Goal: Contribute content: Add original content to the website for others to see

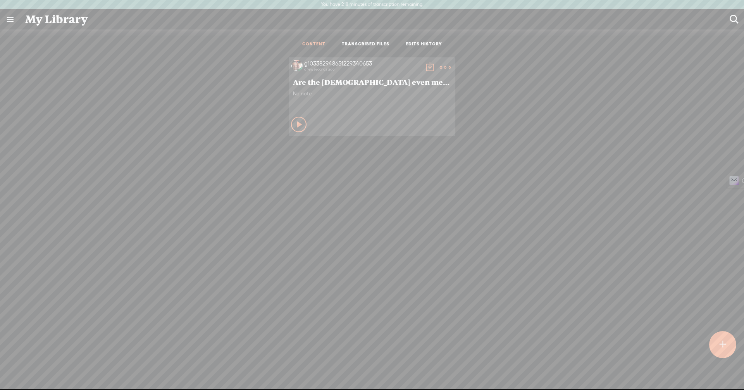
click at [713, 344] on div at bounding box center [722, 344] width 28 height 28
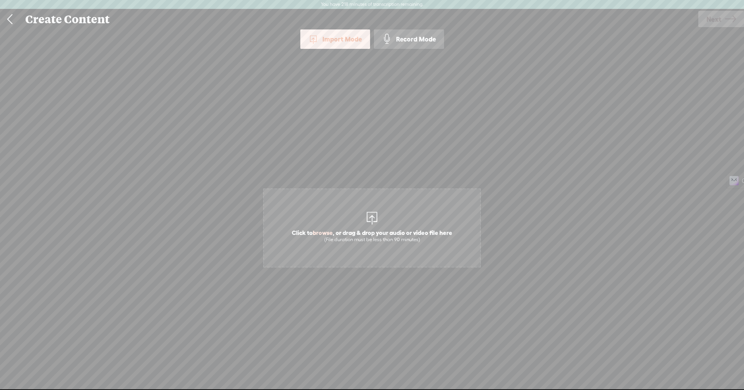
click at [406, 37] on div "Record Mode" at bounding box center [409, 38] width 70 height 19
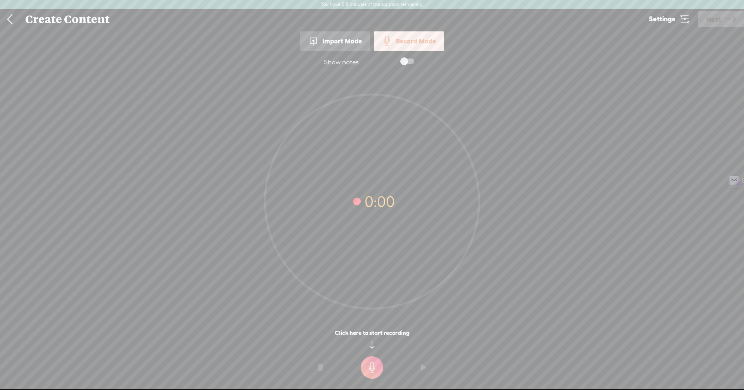
click at [685, 19] on icon at bounding box center [684, 19] width 11 height 11
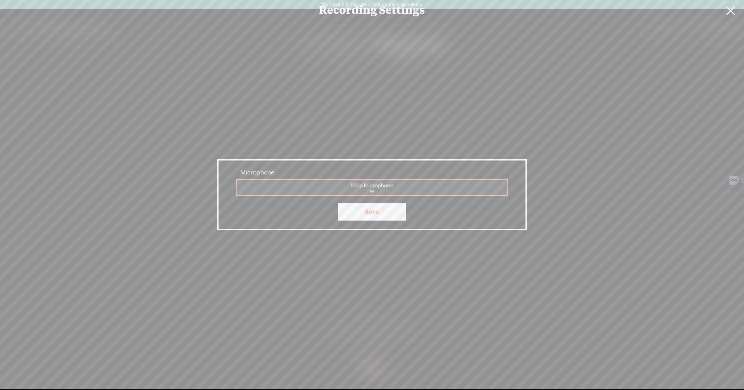
click at [561, 187] on div "Recording Settings Microphone: Krisp Microphone Krisp Microphone Microphone Aud…" at bounding box center [372, 194] width 744 height 389
click at [368, 214] on link "Save" at bounding box center [371, 212] width 67 height 18
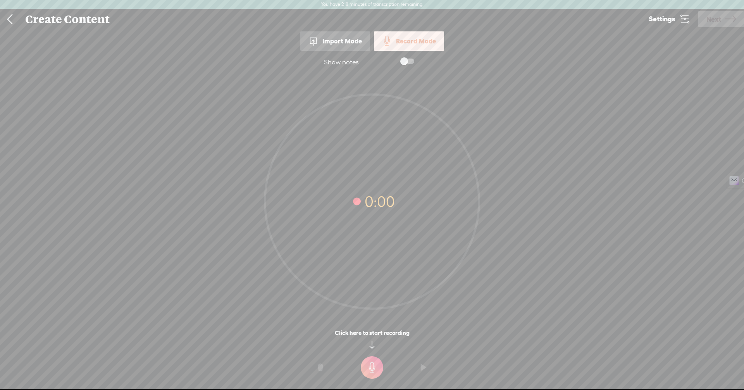
click at [550, 272] on div "0:00" at bounding box center [372, 196] width 744 height 245
click at [376, 366] on t at bounding box center [372, 367] width 22 height 22
click at [377, 373] on t at bounding box center [372, 372] width 22 height 22
click at [321, 372] on t at bounding box center [320, 372] width 5 height 23
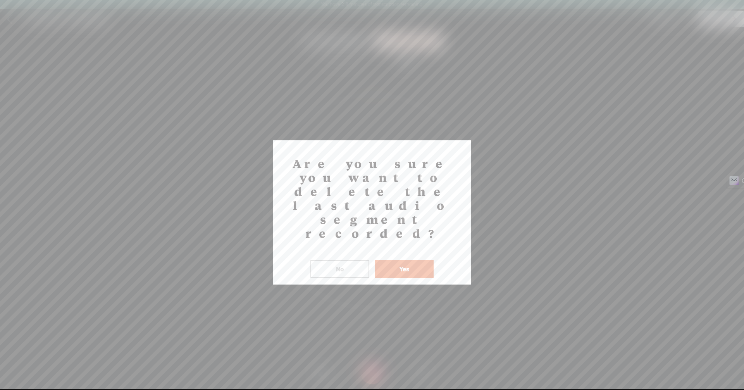
click at [403, 260] on button "Yes" at bounding box center [404, 269] width 59 height 18
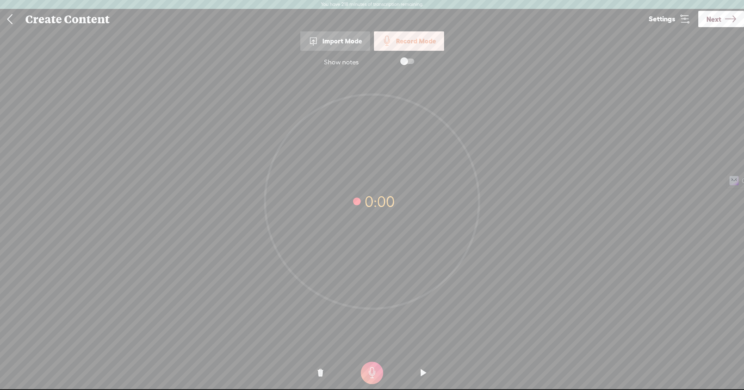
click at [369, 382] on t at bounding box center [372, 372] width 22 height 22
click at [371, 377] on t at bounding box center [372, 372] width 22 height 22
click at [313, 376] on o at bounding box center [320, 372] width 31 height 23
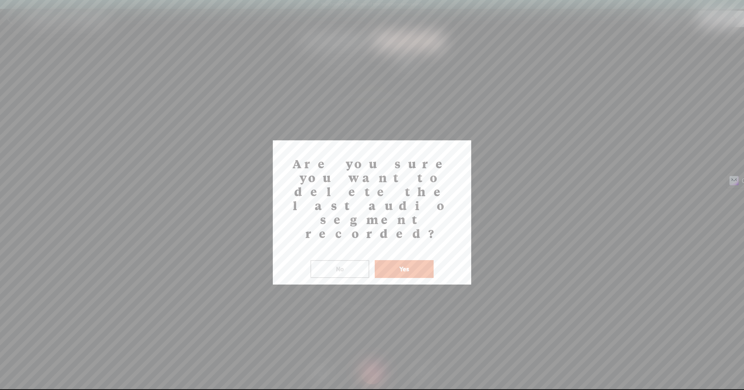
click at [413, 260] on button "Yes" at bounding box center [404, 269] width 59 height 18
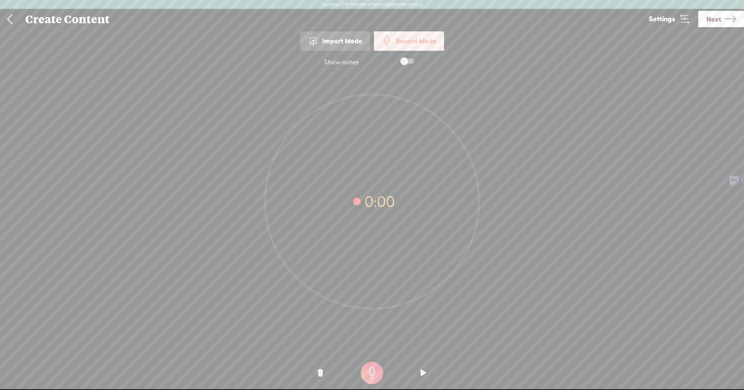
click at [367, 378] on t at bounding box center [372, 372] width 22 height 22
click at [376, 371] on t at bounding box center [372, 372] width 22 height 22
click at [725, 19] on icon at bounding box center [730, 19] width 11 height 20
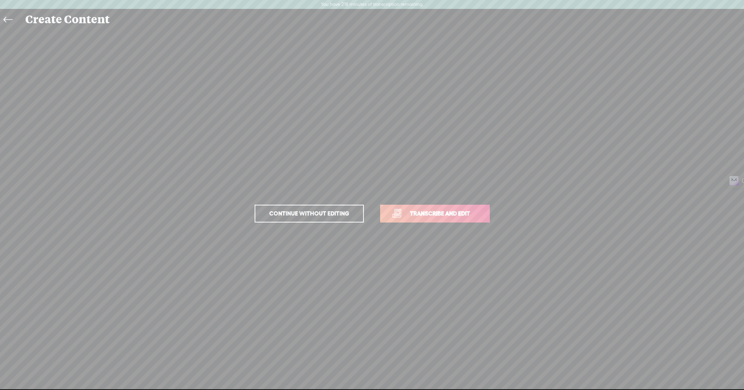
click at [446, 209] on span "Transcribe and edit" at bounding box center [440, 213] width 76 height 9
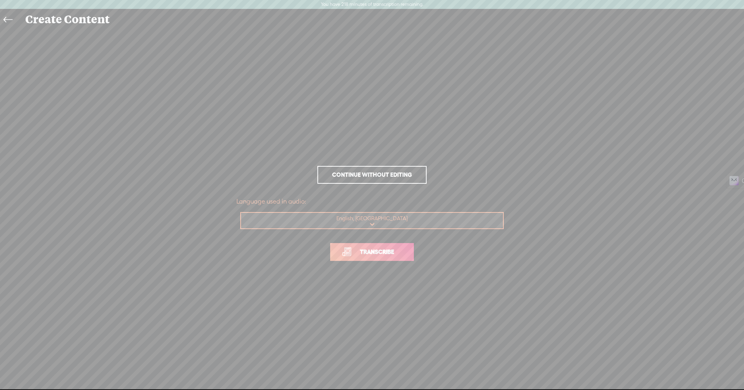
click at [381, 254] on span "Transcribe" at bounding box center [377, 251] width 50 height 9
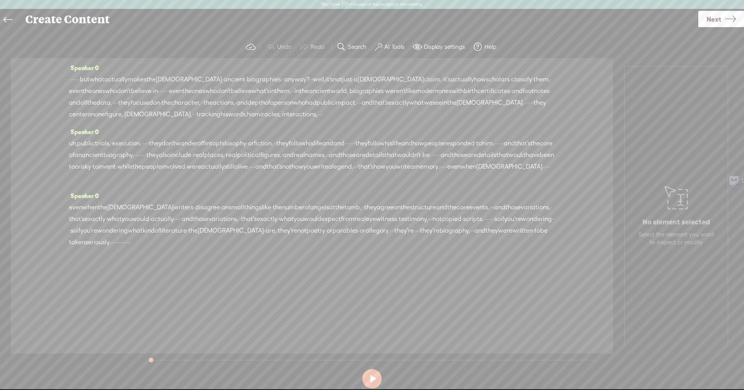
drag, startPoint x: 95, startPoint y: 84, endPoint x: 87, endPoint y: 83, distance: 8.6
click at [87, 83] on div "· · · · · · · · but what actually makes the [DEMOGRAPHIC_DATA] · ancient · biog…" at bounding box center [312, 97] width 486 height 46
drag, startPoint x: 87, startPoint y: 83, endPoint x: 68, endPoint y: 78, distance: 19.2
click at [68, 78] on div "Speaker 0 · · · · · · · · but what actually makes the [DEMOGRAPHIC_DATA] · anci…" at bounding box center [312, 205] width 602 height 295
click at [28, 63] on span "Delete" at bounding box center [29, 61] width 18 height 8
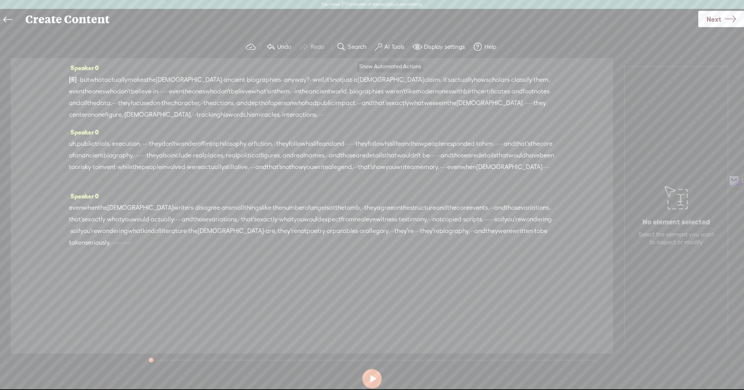
click at [395, 42] on button "AI Tools" at bounding box center [390, 46] width 38 height 15
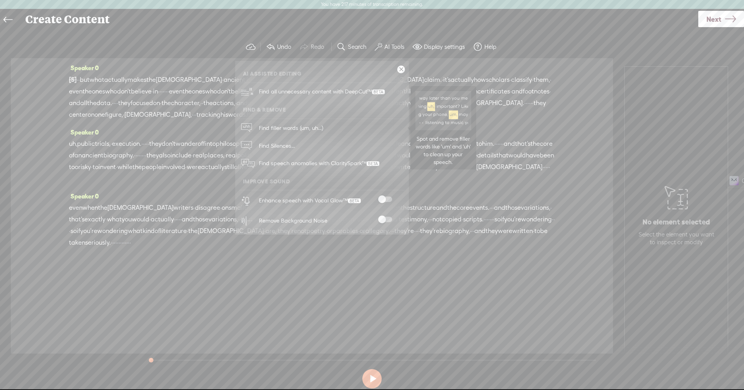
click at [291, 127] on span "Find filler words (um, uh...)" at bounding box center [291, 127] width 70 height 17
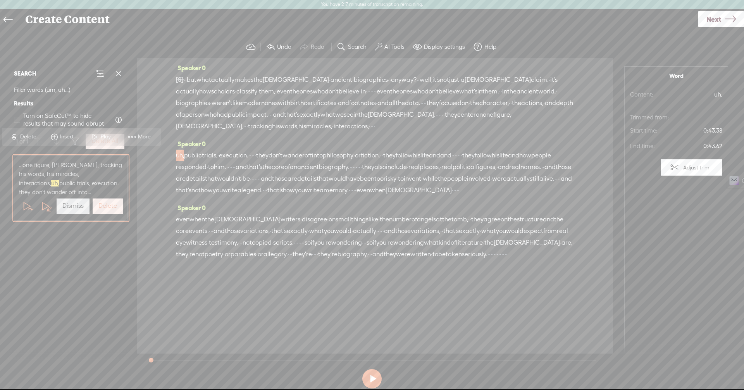
click at [108, 210] on label "Delete" at bounding box center [107, 206] width 19 height 8
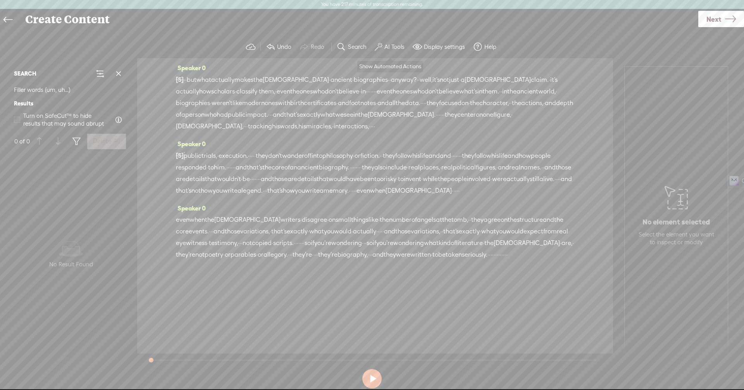
click at [393, 49] on label "AI Tools" at bounding box center [394, 47] width 20 height 8
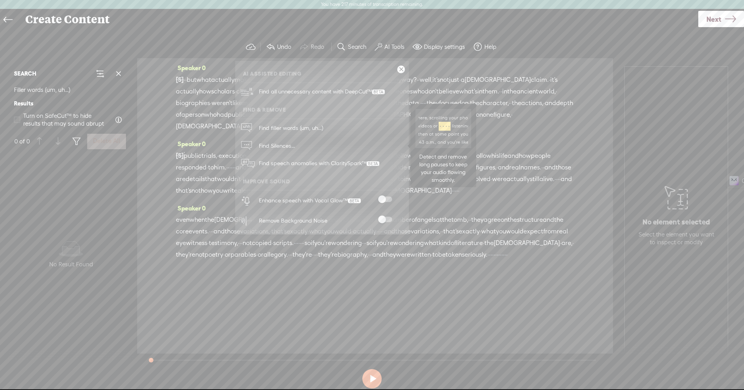
click at [277, 150] on span "Find Silences..." at bounding box center [276, 145] width 41 height 17
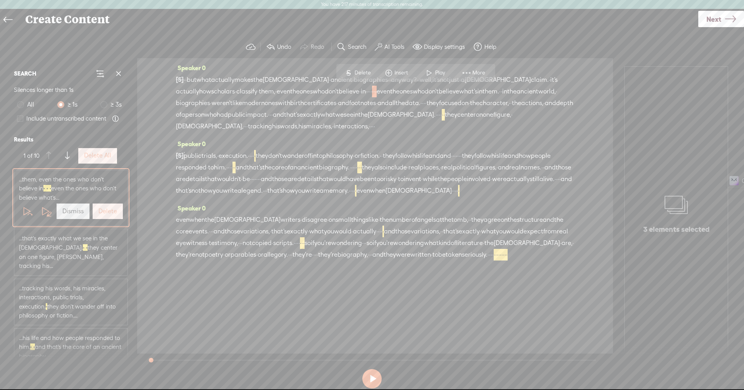
click at [109, 215] on label "Delete" at bounding box center [107, 211] width 19 height 8
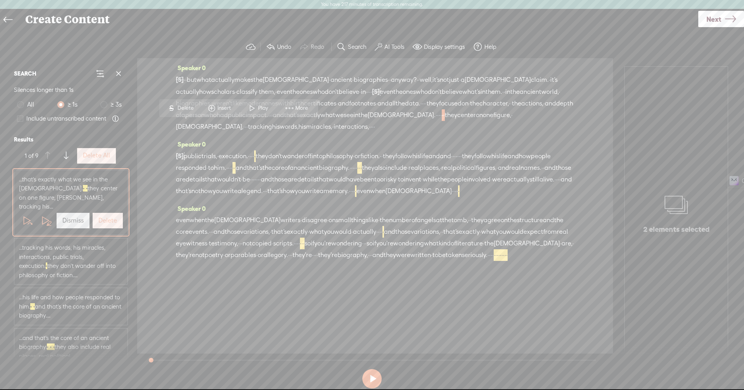
click at [101, 219] on div "Delete" at bounding box center [107, 220] width 33 height 19
click at [90, 154] on label "Delete All" at bounding box center [96, 155] width 27 height 8
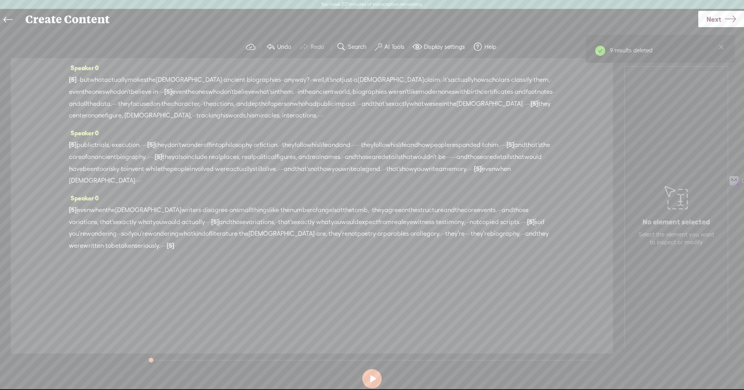
click at [388, 45] on label "AI Tools" at bounding box center [394, 47] width 20 height 8
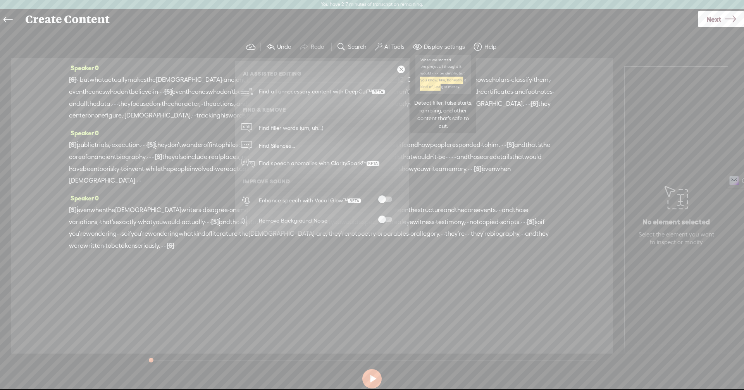
click at [318, 88] on span "Find all unnecessary content with DeepCut™" at bounding box center [321, 92] width 131 height 18
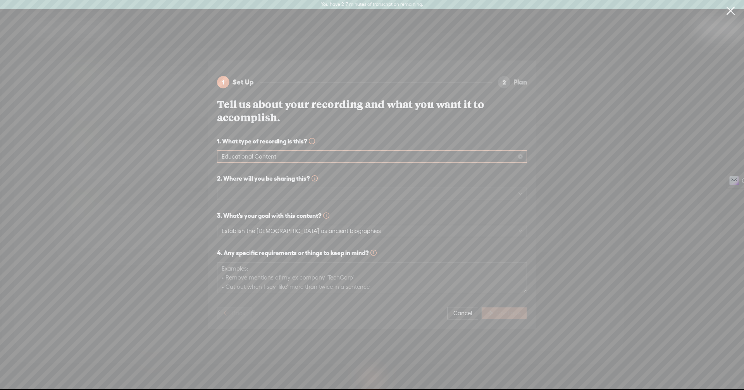
click at [346, 152] on span "Educational Content" at bounding box center [372, 157] width 301 height 12
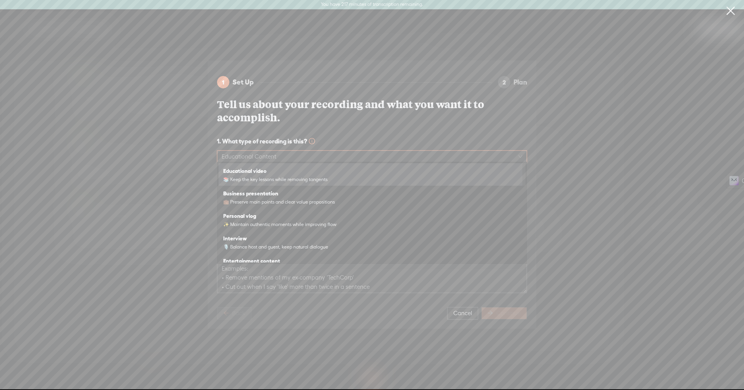
click at [572, 154] on div "1 Set Up 2 Plan Tell us about your recording and what you want it to accomplish…" at bounding box center [372, 194] width 756 height 280
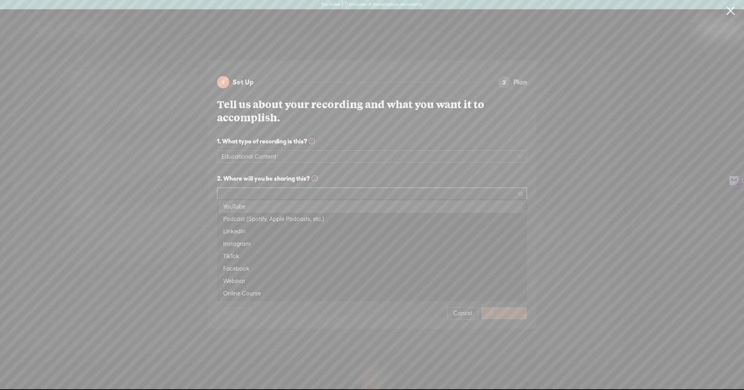
click at [447, 193] on span at bounding box center [372, 194] width 301 height 12
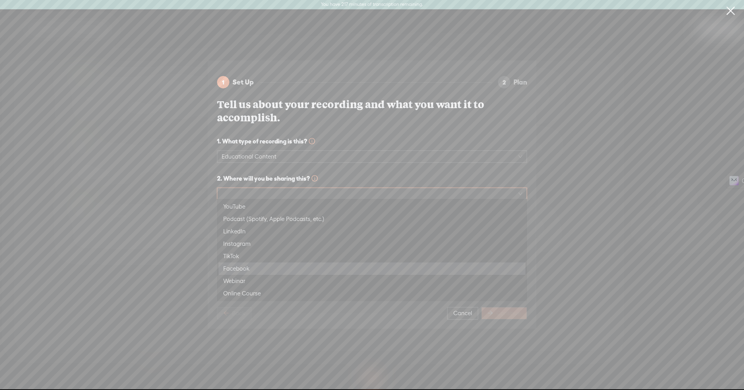
click at [242, 267] on div "Facebook" at bounding box center [371, 268] width 297 height 9
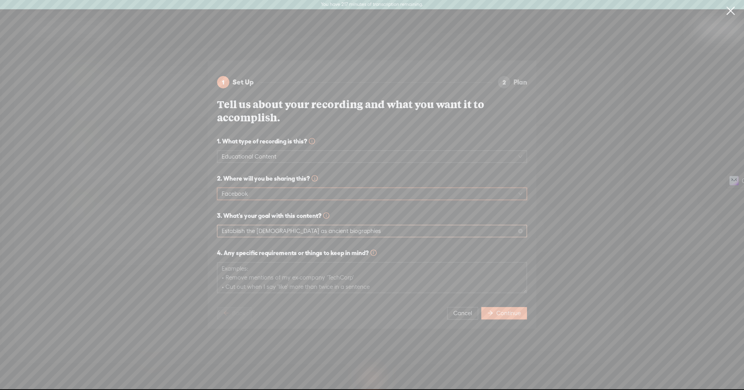
click at [372, 228] on span "Establish the [DEMOGRAPHIC_DATA] as ancient biographies" at bounding box center [372, 231] width 301 height 12
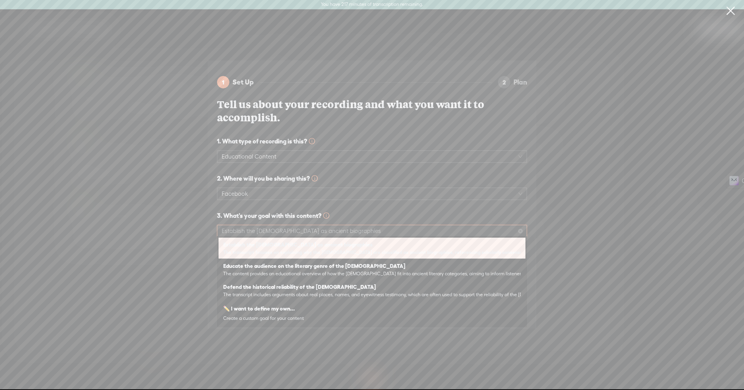
click at [372, 228] on span "Establish the [DEMOGRAPHIC_DATA] as ancient biographies" at bounding box center [372, 231] width 301 height 12
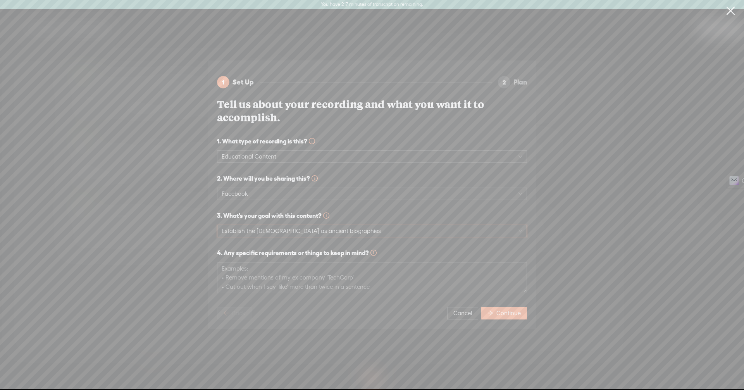
click at [737, 12] on link at bounding box center [730, 11] width 19 height 22
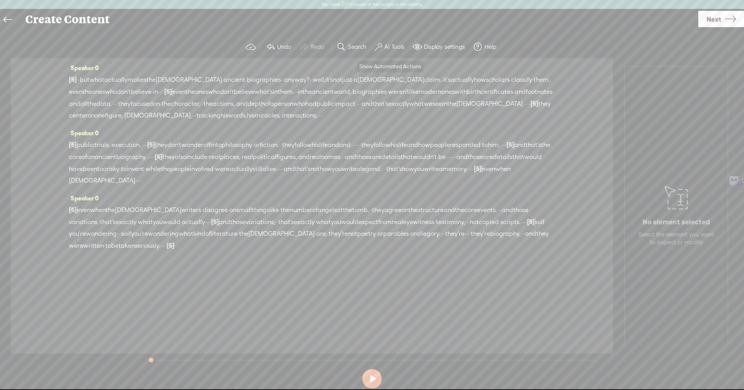
click at [383, 48] on button "AI Tools" at bounding box center [390, 46] width 38 height 15
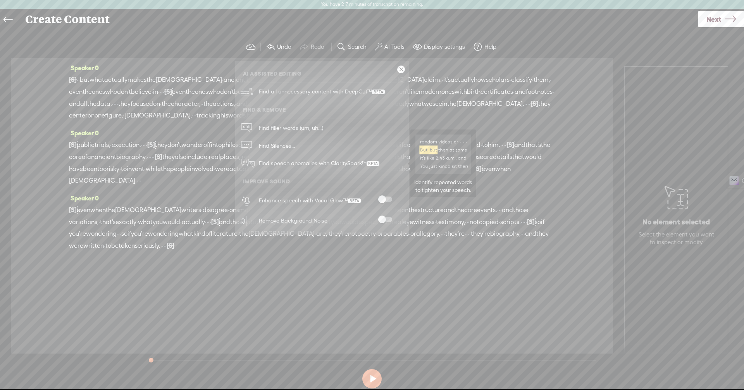
click at [339, 161] on span "Find speech anomalies with ClaritySpark™" at bounding box center [319, 163] width 126 height 18
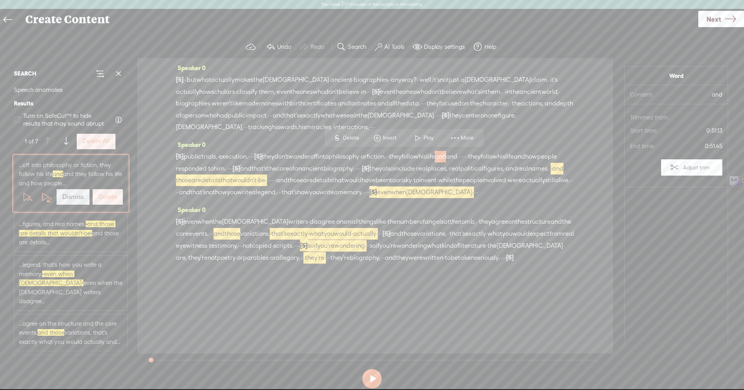
click at [420, 141] on span at bounding box center [418, 138] width 12 height 14
click at [401, 160] on span "they" at bounding box center [395, 157] width 12 height 12
click at [480, 138] on span "Play" at bounding box center [480, 138] width 12 height 8
click at [124, 75] on button at bounding box center [118, 73] width 15 height 15
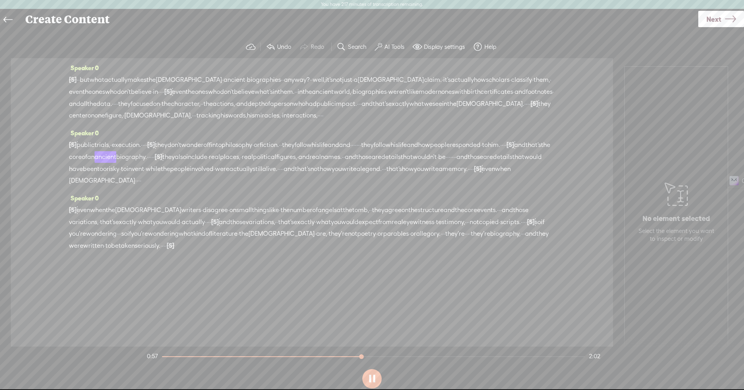
click at [365, 377] on button at bounding box center [371, 378] width 19 height 19
drag, startPoint x: 338, startPoint y: 155, endPoint x: 443, endPoint y: 158, distance: 105.0
click at [443, 158] on div "[S] uh, public trials, · execution. · · · · [S] · they don't wander off into ph…" at bounding box center [312, 163] width 486 height 48
click at [445, 158] on div "[S] uh, public trials, · execution. · · · · [S] · they don't wander off into ph…" at bounding box center [312, 163] width 486 height 48
drag, startPoint x: 453, startPoint y: 158, endPoint x: 444, endPoint y: 158, distance: 9.7
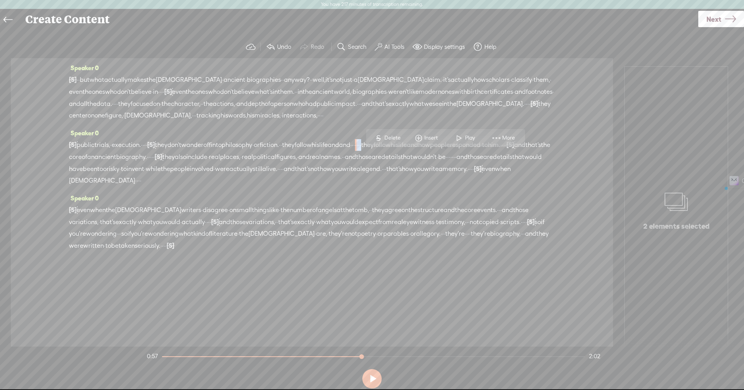
click at [444, 158] on div "[S] uh, public trials, · execution. · · · · [S] · they don't wander off into ph…" at bounding box center [312, 163] width 486 height 48
click at [373, 151] on span "they" at bounding box center [367, 145] width 12 height 12
drag, startPoint x: 456, startPoint y: 158, endPoint x: 348, endPoint y: 159, distance: 108.5
click at [348, 159] on div "[S] uh, public trials, · execution. · · · · [S] · they don't wander off into ph…" at bounding box center [312, 163] width 486 height 48
click at [292, 137] on span "Delete" at bounding box center [295, 138] width 18 height 8
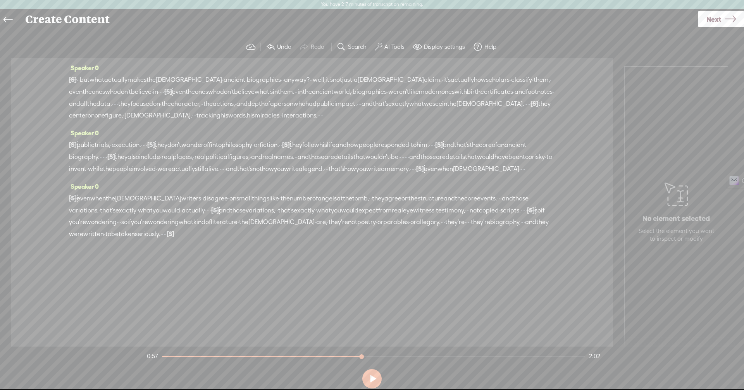
click at [74, 76] on span "[S]" at bounding box center [73, 79] width 8 height 7
click at [80, 76] on span "·" at bounding box center [79, 80] width 2 height 12
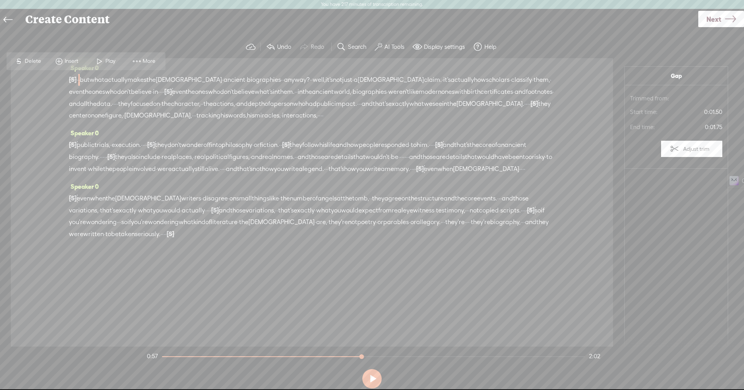
click at [107, 60] on span "Play" at bounding box center [111, 61] width 12 height 8
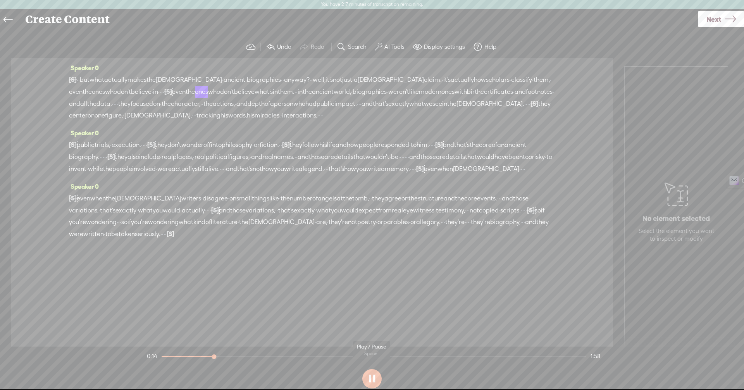
click at [370, 385] on button at bounding box center [371, 378] width 19 height 19
drag, startPoint x: 98, startPoint y: 93, endPoint x: 223, endPoint y: 96, distance: 124.8
click at [223, 96] on div "[S] · · · · · · · · but what actually makes the [DEMOGRAPHIC_DATA] · ancient · …" at bounding box center [312, 98] width 486 height 48
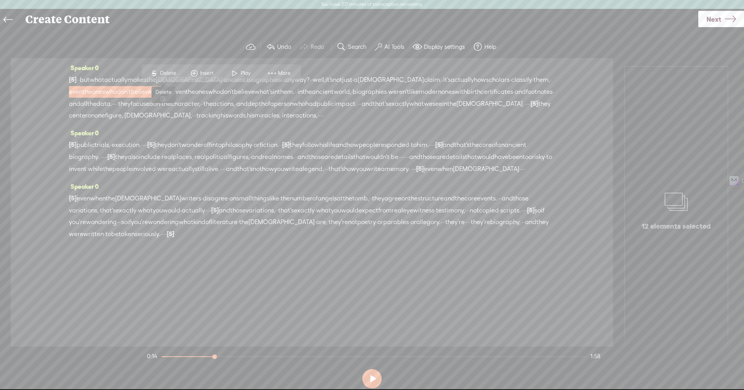
click at [155, 75] on span "S" at bounding box center [154, 73] width 12 height 14
click at [333, 78] on span "it's" at bounding box center [328, 80] width 7 height 12
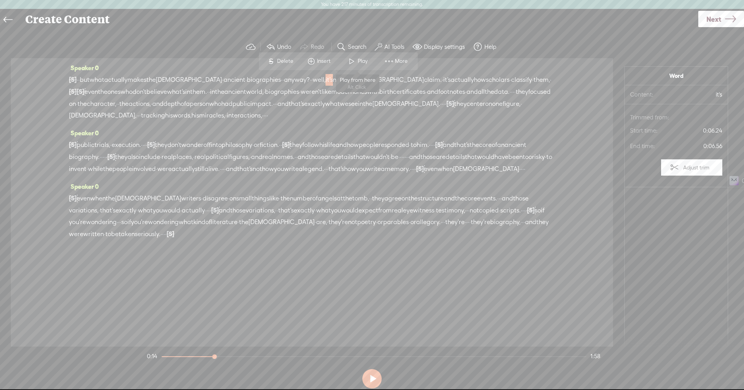
click at [354, 57] on span at bounding box center [352, 61] width 12 height 14
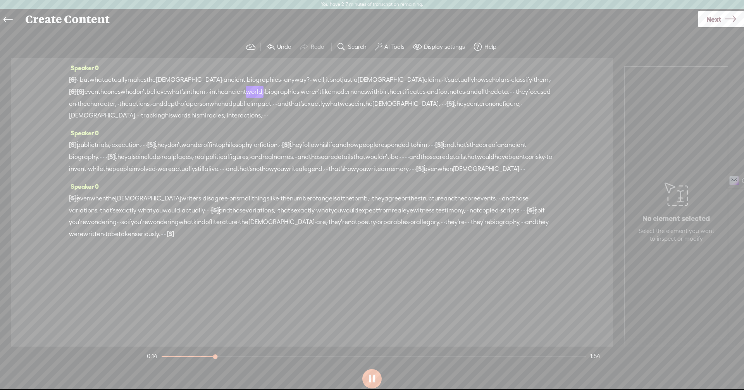
click at [481, 76] on span "how" at bounding box center [480, 80] width 12 height 12
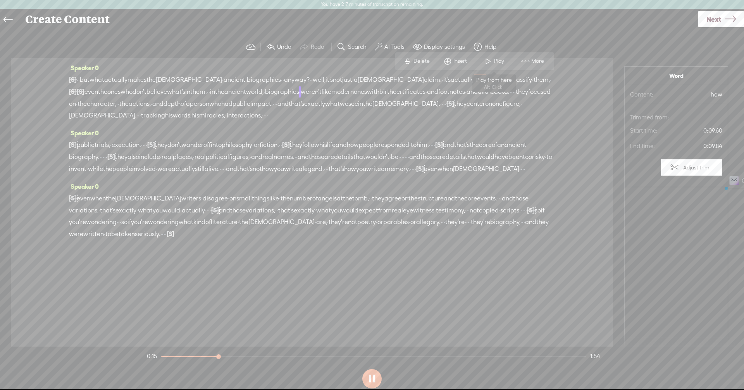
click at [494, 55] on span "Play" at bounding box center [494, 61] width 39 height 14
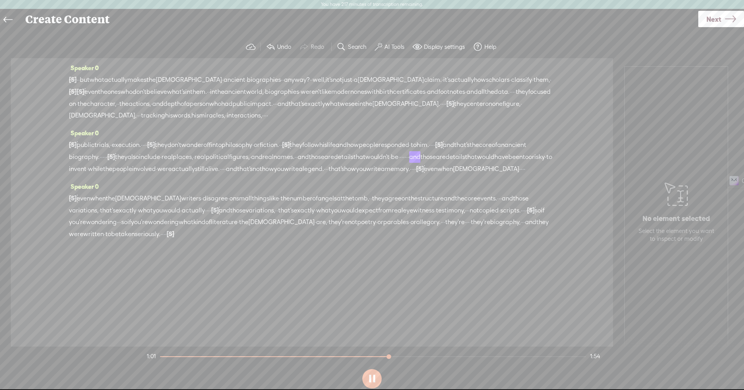
click at [371, 378] on button at bounding box center [371, 378] width 19 height 19
click at [296, 155] on span "·" at bounding box center [295, 157] width 2 height 12
drag, startPoint x: 457, startPoint y: 155, endPoint x: 134, endPoint y: 165, distance: 323.2
click at [134, 165] on div "[S] uh, public trials, · execution. · · · · [S] · they don't wander off into ph…" at bounding box center [312, 157] width 486 height 36
click at [84, 153] on span "Delete" at bounding box center [83, 150] width 18 height 8
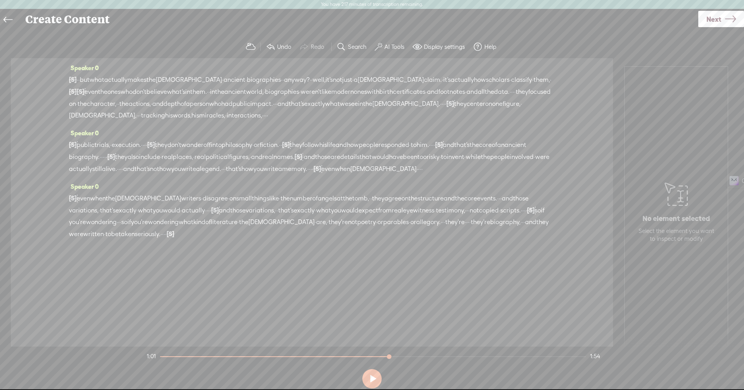
click at [206, 159] on span "real" at bounding box center [199, 157] width 11 height 12
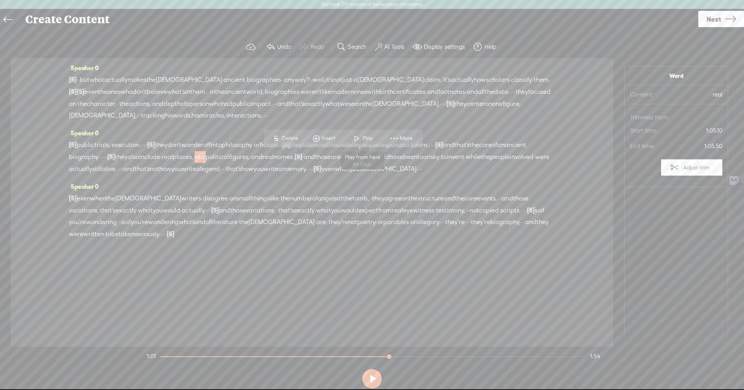
click at [368, 136] on span "Play" at bounding box center [369, 138] width 12 height 8
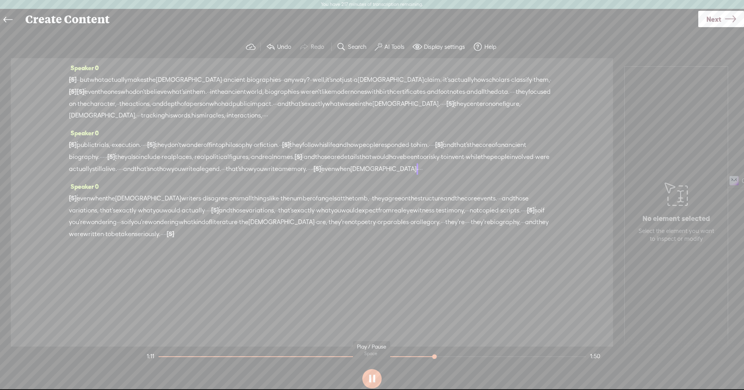
click at [372, 381] on section at bounding box center [371, 379] width 453 height 26
click at [373, 380] on section at bounding box center [371, 379] width 453 height 26
click at [372, 379] on button at bounding box center [371, 378] width 19 height 19
drag, startPoint x: 492, startPoint y: 169, endPoint x: 485, endPoint y: 167, distance: 6.5
click at [485, 167] on div "[S] uh, public trials, · execution. · · · · [S] · they don't wander off into ph…" at bounding box center [312, 157] width 486 height 36
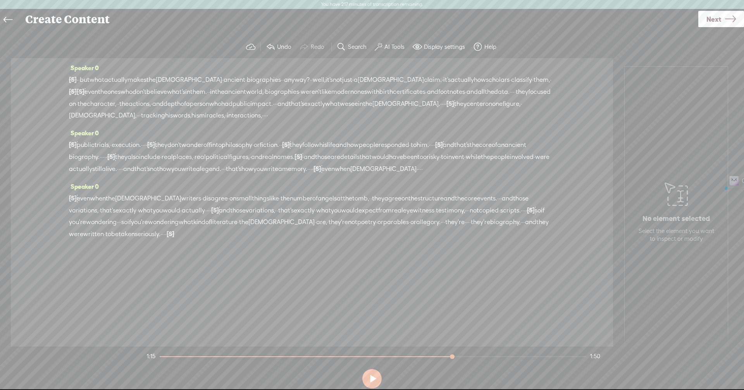
click at [223, 167] on span "·" at bounding box center [222, 169] width 2 height 12
click at [488, 167] on div "[S] uh, public trials, · execution. · · · · [S] · they don't wander off into ph…" at bounding box center [312, 157] width 486 height 36
click at [438, 148] on span "Delete" at bounding box center [437, 150] width 18 height 8
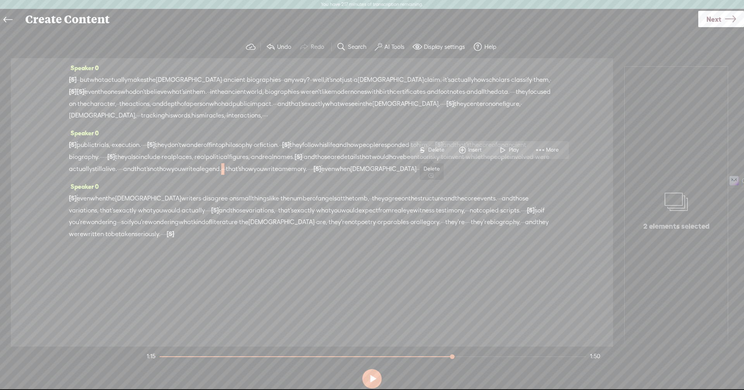
click at [378, 148] on span "people" at bounding box center [369, 145] width 20 height 12
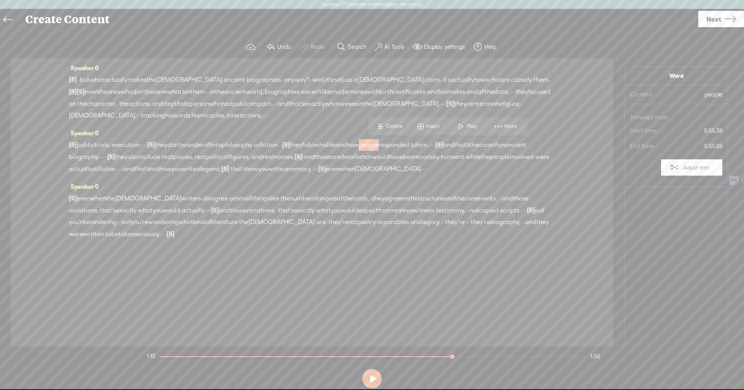
click at [120, 165] on span "·" at bounding box center [120, 169] width 2 height 12
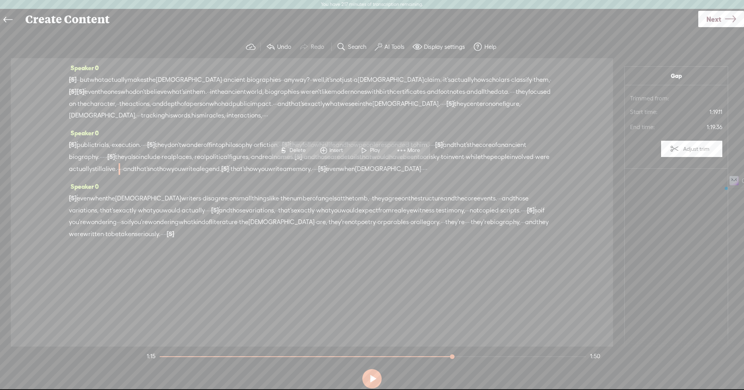
click at [356, 167] on div "[S] uh, public trials, · execution. · · · · [S] · they don't wander off into ph…" at bounding box center [312, 157] width 486 height 36
click at [122, 167] on span "·" at bounding box center [121, 169] width 2 height 12
click at [120, 168] on span "·" at bounding box center [120, 169] width 2 height 12
drag, startPoint x: 348, startPoint y: 168, endPoint x: 354, endPoint y: 167, distance: 5.5
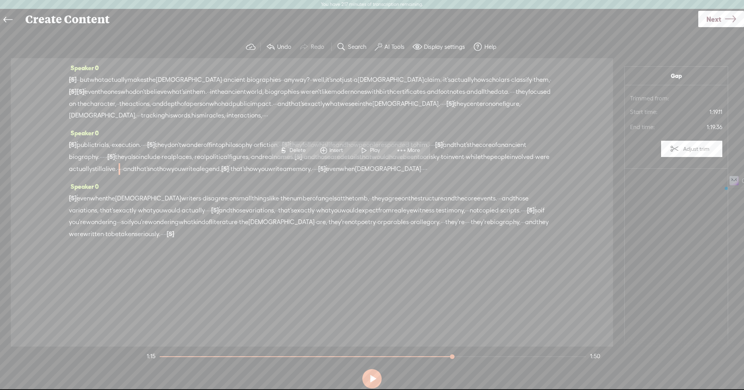
click at [354, 167] on div "[S] uh, public trials, · execution. · · · · [S] · they don't wander off into ph…" at bounding box center [312, 157] width 486 height 36
click at [301, 148] on span "Delete" at bounding box center [303, 150] width 18 height 8
click at [510, 163] on span "involved" at bounding box center [522, 157] width 24 height 12
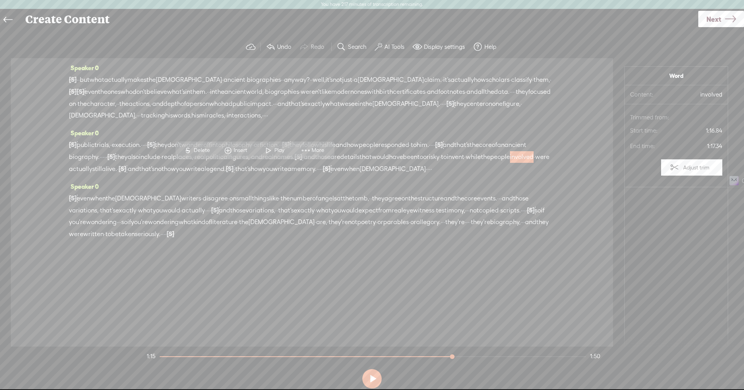
click at [274, 155] on span "Play" at bounding box center [274, 150] width 39 height 14
click at [371, 376] on section at bounding box center [371, 379] width 453 height 26
click at [373, 382] on section at bounding box center [371, 379] width 453 height 26
click at [373, 382] on button at bounding box center [371, 378] width 19 height 19
drag, startPoint x: 224, startPoint y: 178, endPoint x: 213, endPoint y: 186, distance: 13.6
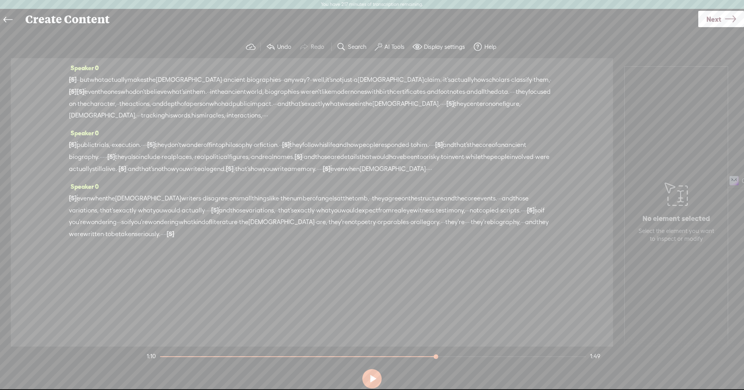
click at [197, 175] on div "[S] uh, public trials, · execution. · · · · [S] · they don't wander off into ph…" at bounding box center [312, 157] width 486 height 36
drag, startPoint x: 222, startPoint y: 183, endPoint x: 128, endPoint y: 177, distance: 94.3
click at [128, 175] on div "[S] uh, public trials, · execution. · · · · [S] · they don't wander off into ph…" at bounding box center [312, 157] width 486 height 36
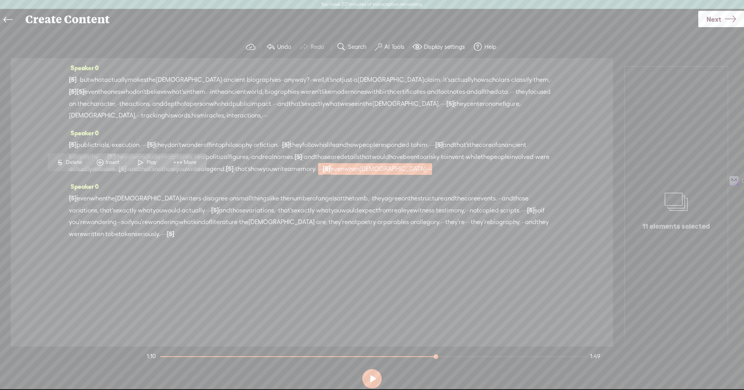
click at [73, 158] on span "Delete" at bounding box center [75, 162] width 18 height 8
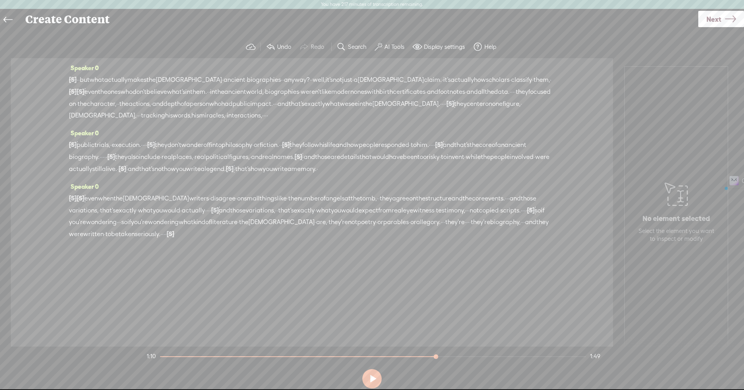
drag, startPoint x: 169, startPoint y: 145, endPoint x: 159, endPoint y: 145, distance: 10.5
click at [159, 145] on div "[S] uh, public trials, · execution. · · · · [S] · they don't wander off into ph…" at bounding box center [312, 157] width 486 height 36
click at [105, 125] on span "Delete" at bounding box center [108, 126] width 18 height 8
click at [98, 204] on span "even" at bounding box center [91, 199] width 14 height 12
click at [123, 187] on span "Play" at bounding box center [123, 191] width 12 height 8
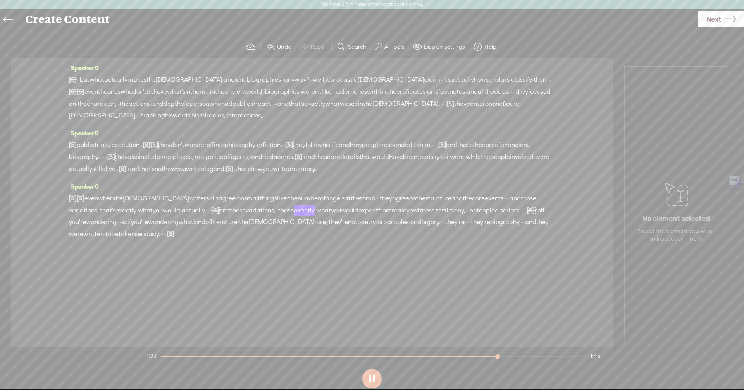
click at [381, 384] on section at bounding box center [371, 379] width 453 height 26
click at [0, 0] on button at bounding box center [0, 0] width 0 height 0
drag, startPoint x: 70, startPoint y: 218, endPoint x: 296, endPoint y: 224, distance: 225.5
click at [296, 224] on div "[S] · · · · even when [DEMOGRAPHIC_DATA] · · · · [S] · even when the [DEMOGRAPH…" at bounding box center [312, 216] width 486 height 48
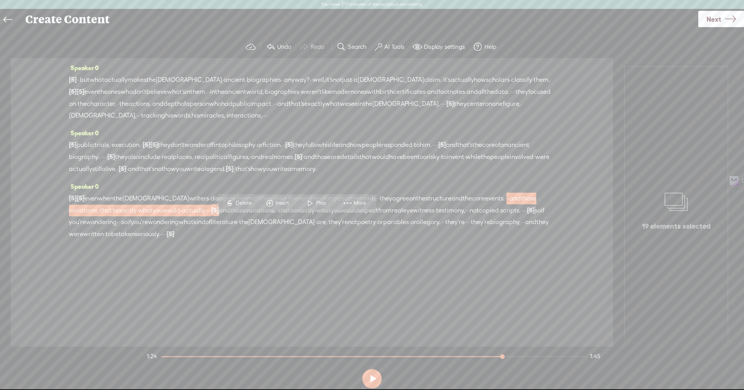
click at [246, 205] on span "Delete" at bounding box center [245, 203] width 18 height 8
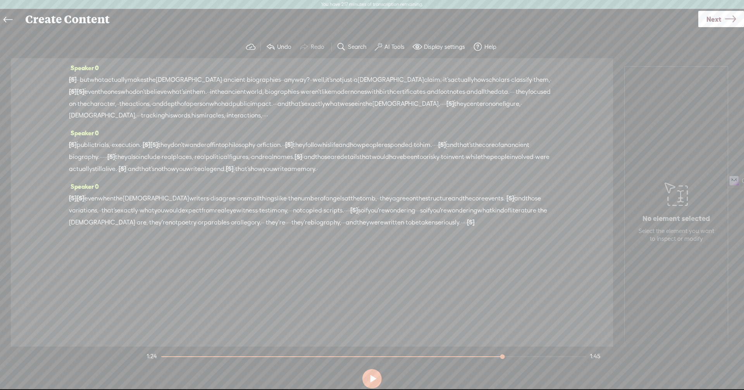
click at [392, 204] on span "they" at bounding box center [386, 199] width 12 height 12
click at [434, 189] on span "Play" at bounding box center [432, 191] width 12 height 8
click at [369, 382] on section at bounding box center [371, 379] width 453 height 26
click at [373, 377] on section at bounding box center [371, 379] width 453 height 26
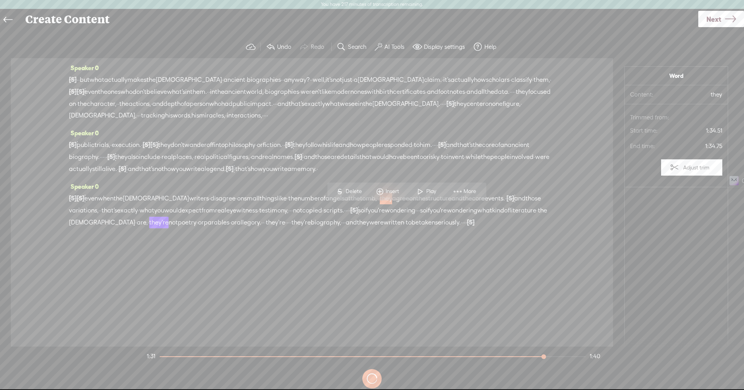
click at [0, 0] on button at bounding box center [0, 0] width 0 height 0
drag, startPoint x: 454, startPoint y: 227, endPoint x: 549, endPoint y: 222, distance: 95.4
click at [549, 222] on div "[S] · · · · even when [DEMOGRAPHIC_DATA] · · · · [S] · even when the [DEMOGRAPH…" at bounding box center [312, 210] width 486 height 36
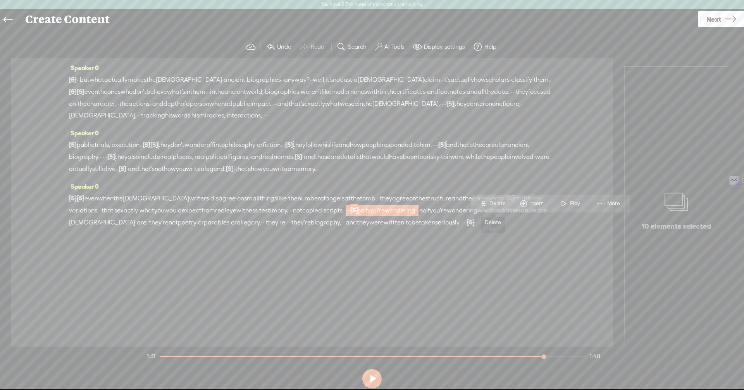
click at [498, 206] on span "Delete" at bounding box center [498, 203] width 18 height 8
click at [258, 216] on span "eyewitness" at bounding box center [241, 211] width 31 height 12
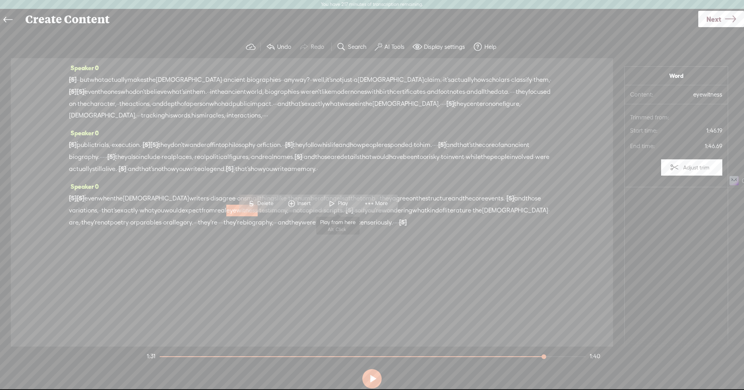
click at [343, 199] on span "Play" at bounding box center [337, 203] width 39 height 14
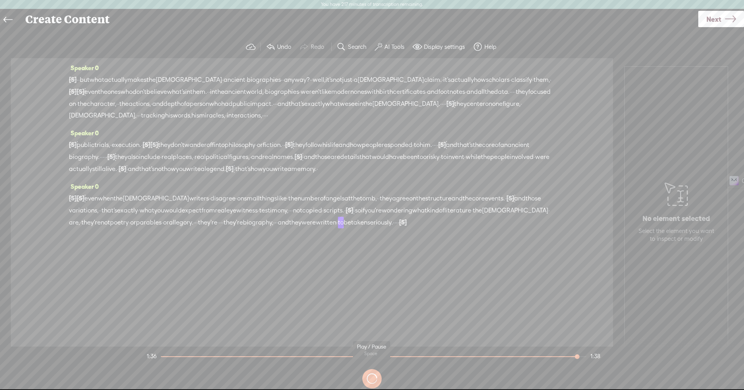
click at [369, 378] on button at bounding box center [371, 378] width 19 height 19
drag, startPoint x: 373, startPoint y: 232, endPoint x: 331, endPoint y: 237, distance: 42.1
click at [331, 228] on div "[S] · · · · even when [DEMOGRAPHIC_DATA] · · · · [S] · even when the [DEMOGRAPH…" at bounding box center [312, 210] width 486 height 36
click at [273, 218] on span "Delete" at bounding box center [279, 215] width 18 height 8
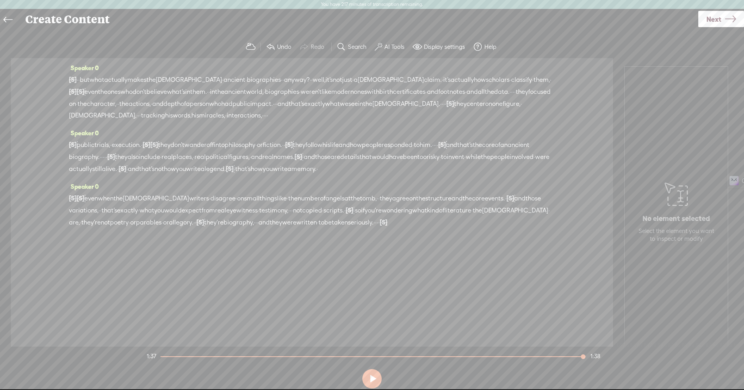
click at [129, 228] on span "poetry" at bounding box center [119, 223] width 19 height 12
click at [253, 214] on span "Play" at bounding box center [254, 216] width 12 height 8
click at [385, 46] on label "AI Tools" at bounding box center [394, 47] width 20 height 8
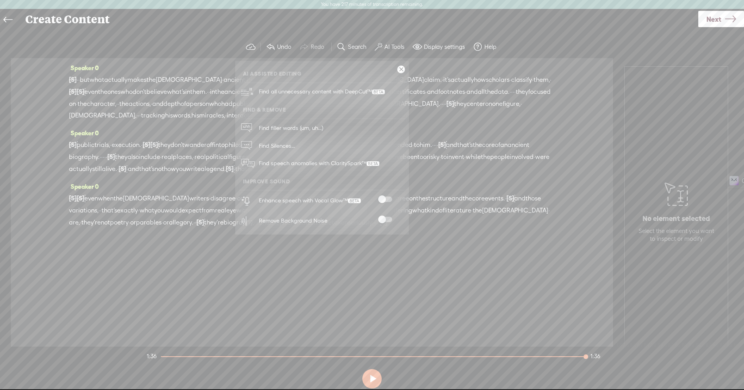
click at [388, 214] on div "Remove Background Noise" at bounding box center [330, 220] width 149 height 20
click at [388, 217] on span at bounding box center [385, 219] width 14 height 5
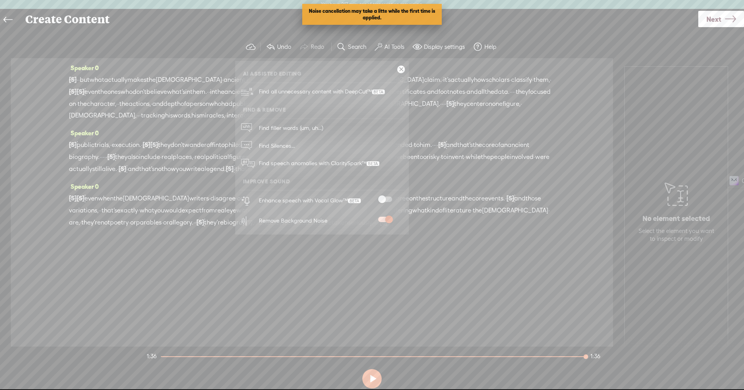
click at [388, 198] on span at bounding box center [385, 198] width 14 height 5
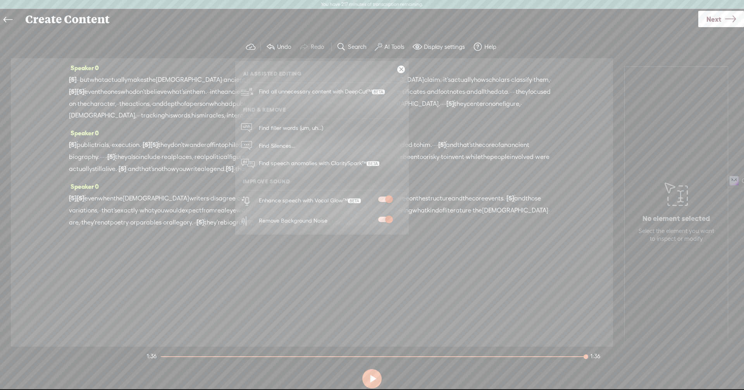
click at [420, 150] on span "to" at bounding box center [417, 145] width 6 height 12
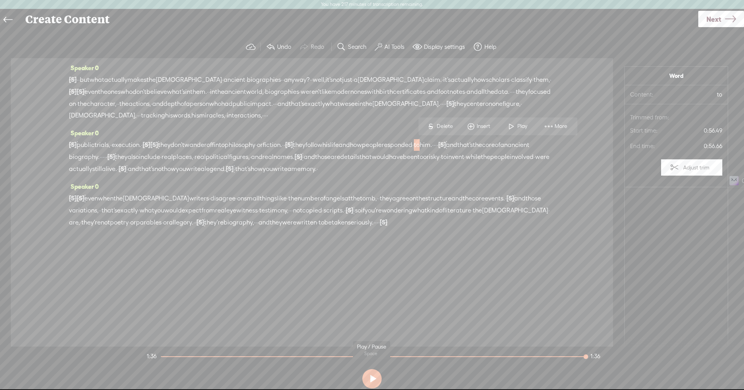
click at [378, 376] on button at bounding box center [371, 378] width 19 height 19
click at [368, 378] on section at bounding box center [371, 379] width 453 height 26
click at [373, 378] on button at bounding box center [371, 378] width 19 height 19
drag, startPoint x: 521, startPoint y: 150, endPoint x: 532, endPoint y: 149, distance: 11.2
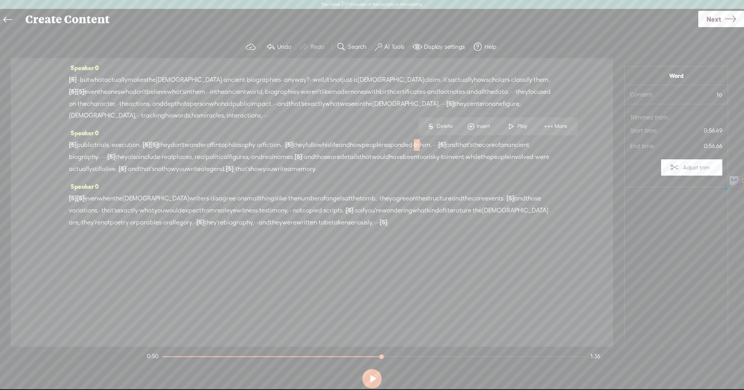
click at [532, 149] on div "[S] uh, public trials, · execution. · [S] · · · [S] · they don't wander off int…" at bounding box center [312, 157] width 486 height 36
click at [485, 124] on span "Delete" at bounding box center [480, 126] width 18 height 8
click at [382, 144] on span "people" at bounding box center [372, 145] width 20 height 12
click at [465, 125] on span "Play" at bounding box center [470, 126] width 12 height 8
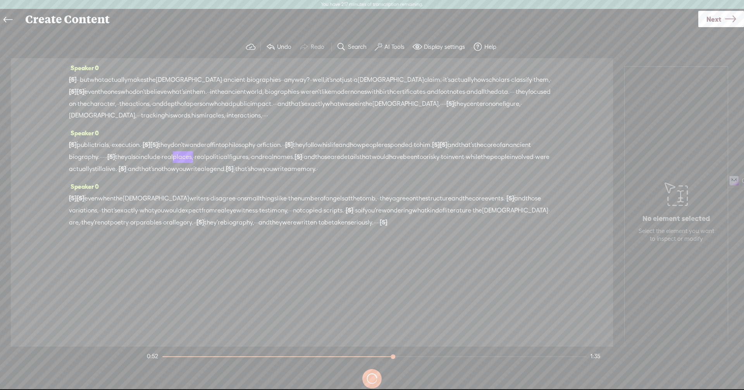
click at [0, 0] on button at bounding box center [0, 0] width 0 height 0
drag, startPoint x: 210, startPoint y: 162, endPoint x: 196, endPoint y: 158, distance: 14.2
click at [196, 158] on div "[S] uh, public trials, · execution. · [S] · · · [S] · they don't wander off int…" at bounding box center [312, 157] width 486 height 36
click at [143, 141] on span "Delete" at bounding box center [145, 138] width 18 height 8
click at [291, 216] on span "·" at bounding box center [291, 211] width 2 height 12
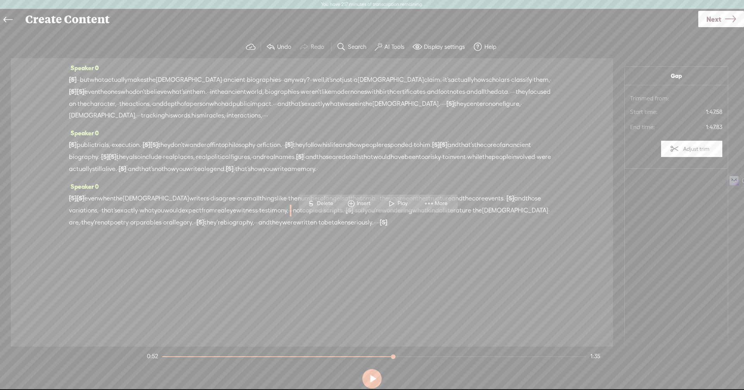
click at [326, 201] on span "Delete" at bounding box center [326, 203] width 18 height 8
click at [258, 228] on span "·" at bounding box center [258, 223] width 2 height 12
click at [356, 215] on span "S" at bounding box center [351, 215] width 12 height 14
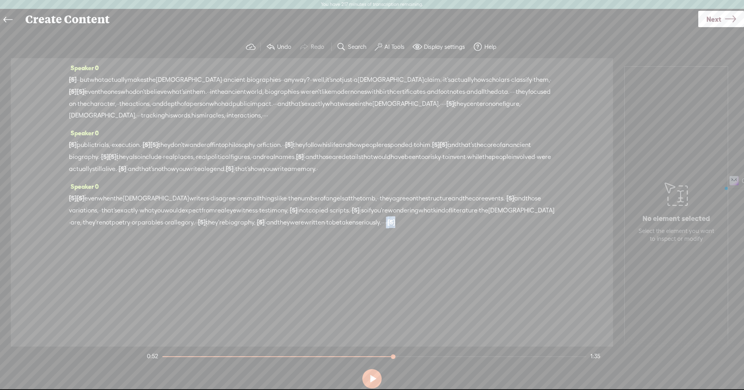
drag, startPoint x: 107, startPoint y: 249, endPoint x: 122, endPoint y: 246, distance: 14.6
click at [122, 228] on div "[S] · · · · even when [DEMOGRAPHIC_DATA] · · · · [S] · even when the [DEMOGRAPH…" at bounding box center [312, 210] width 486 height 36
click at [68, 225] on span "Delete" at bounding box center [68, 227] width 18 height 8
click at [129, 154] on span "they" at bounding box center [123, 157] width 12 height 12
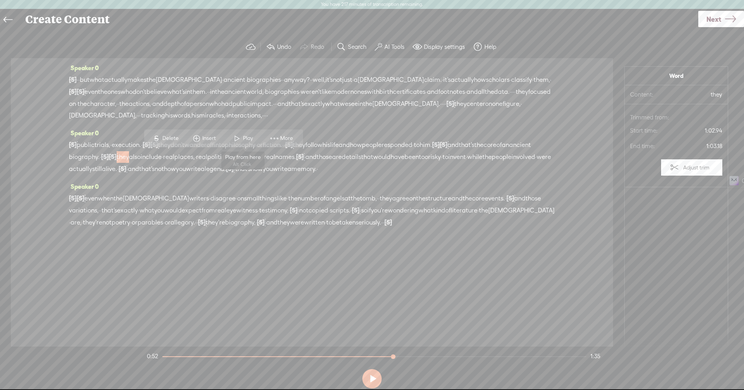
click at [234, 140] on span at bounding box center [237, 138] width 12 height 14
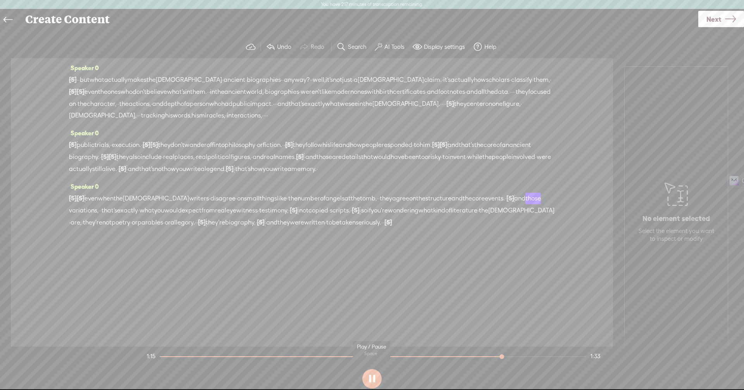
click at [375, 374] on section at bounding box center [371, 379] width 453 height 26
click at [375, 374] on button at bounding box center [371, 378] width 19 height 19
click at [378, 204] on span "·" at bounding box center [378, 199] width 2 height 12
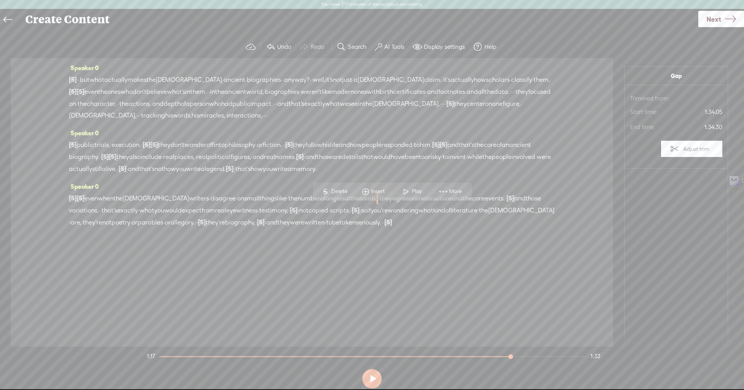
click at [340, 193] on span "Delete" at bounding box center [340, 191] width 18 height 8
click at [100, 216] on span "·" at bounding box center [99, 211] width 2 height 12
click at [119, 200] on span "Delete" at bounding box center [121, 203] width 18 height 8
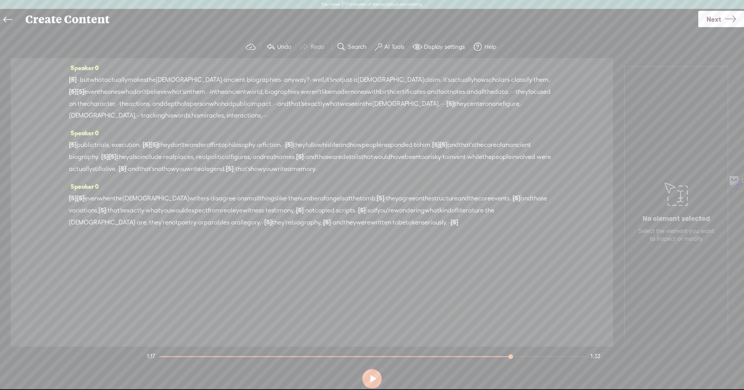
click at [98, 216] on span "variations," at bounding box center [83, 211] width 29 height 12
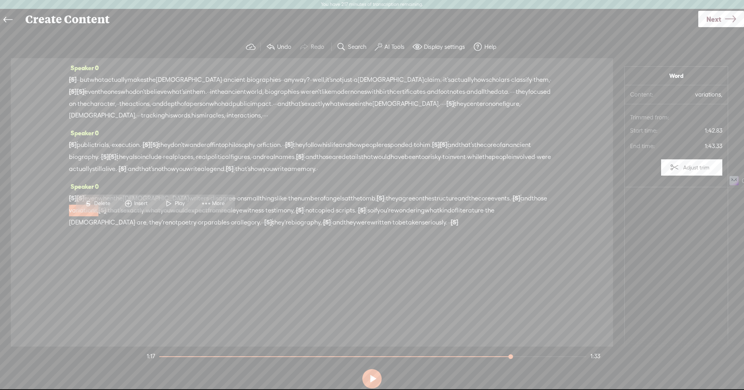
click at [179, 210] on span "Play" at bounding box center [174, 203] width 39 height 14
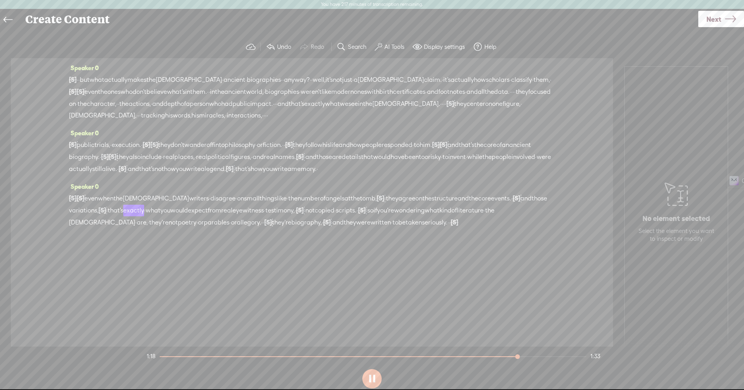
click at [113, 204] on span "when" at bounding box center [105, 199] width 15 height 12
click at [520, 204] on span "and" at bounding box center [525, 199] width 11 height 12
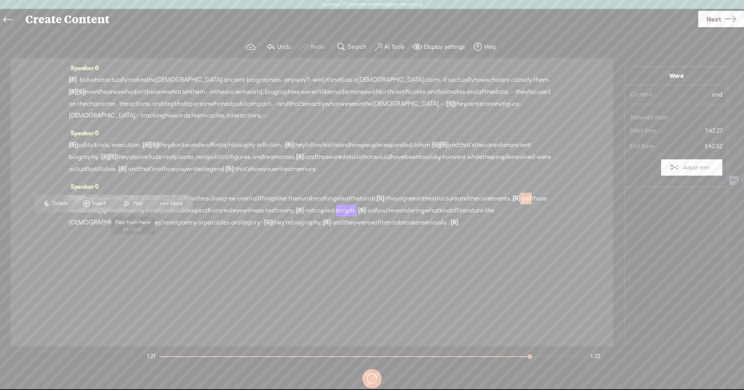
click at [131, 204] on span at bounding box center [127, 203] width 12 height 14
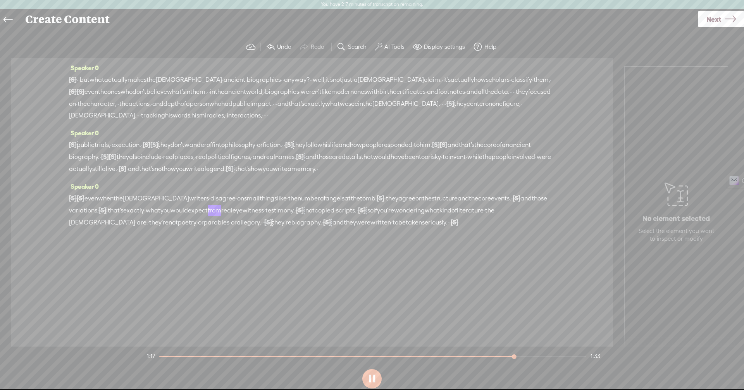
click at [106, 216] on div at bounding box center [102, 210] width 8 height 12
click at [175, 204] on span "Restore" at bounding box center [182, 203] width 21 height 8
click at [101, 216] on span "·" at bounding box center [101, 211] width 2 height 12
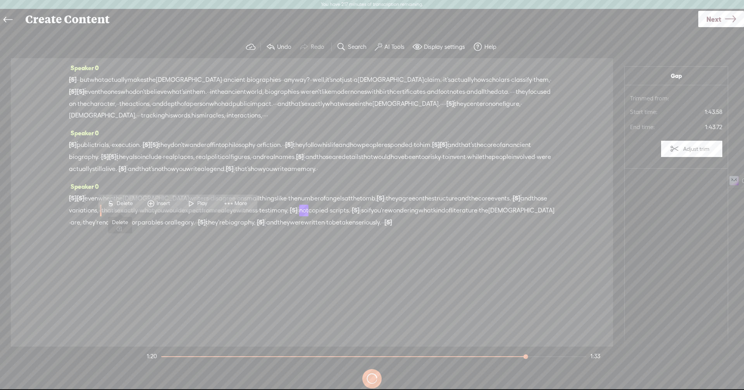
click at [112, 204] on span "S" at bounding box center [111, 203] width 12 height 14
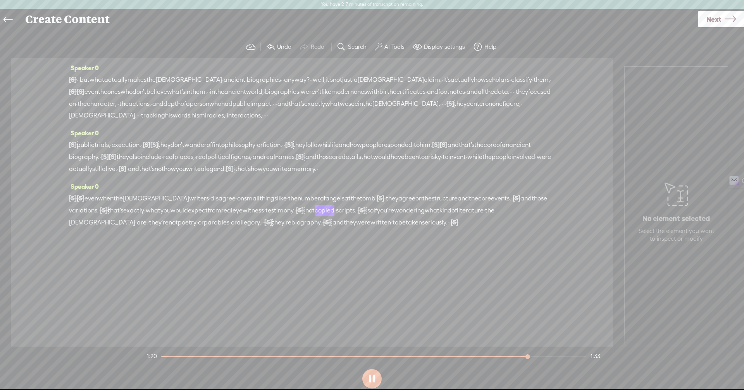
click at [520, 204] on span "and" at bounding box center [525, 199] width 11 height 12
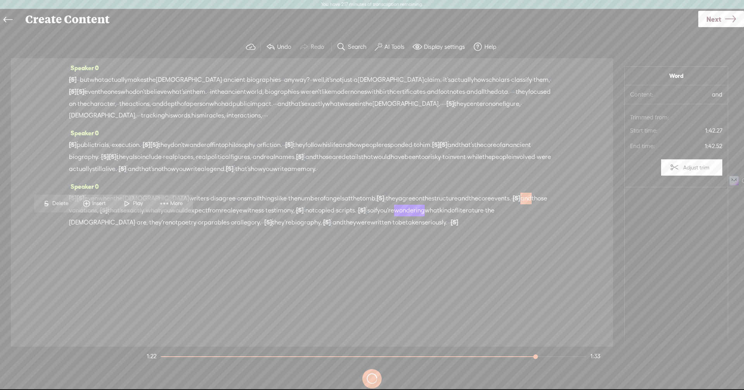
click at [139, 199] on span "Play" at bounding box center [132, 203] width 39 height 14
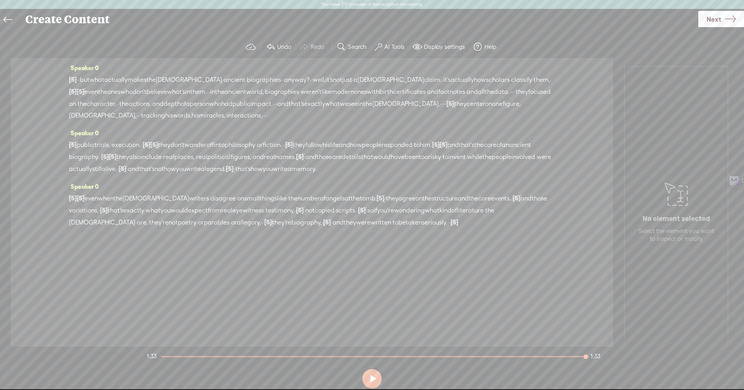
click at [392, 228] on span "·" at bounding box center [392, 223] width 2 height 12
click at [483, 210] on span "S Delete" at bounding box center [476, 215] width 39 height 14
click at [356, 228] on span "they" at bounding box center [350, 223] width 12 height 12
click at [512, 215] on span "Play" at bounding box center [511, 216] width 12 height 8
click at [715, 18] on span "Next" at bounding box center [713, 19] width 15 height 20
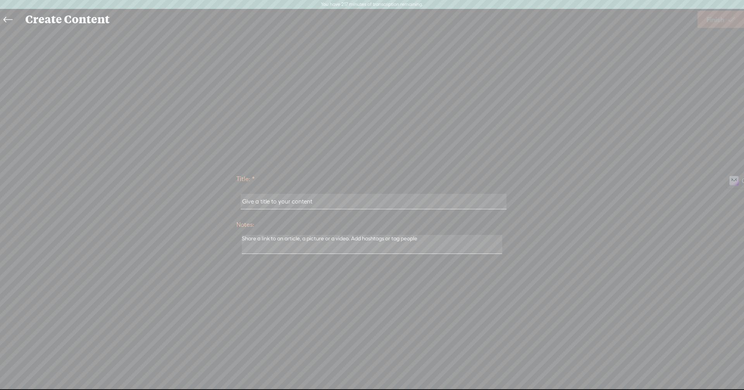
click at [320, 202] on input "text" at bounding box center [373, 201] width 265 height 15
drag, startPoint x: 320, startPoint y: 202, endPoint x: 315, endPoint y: 198, distance: 6.9
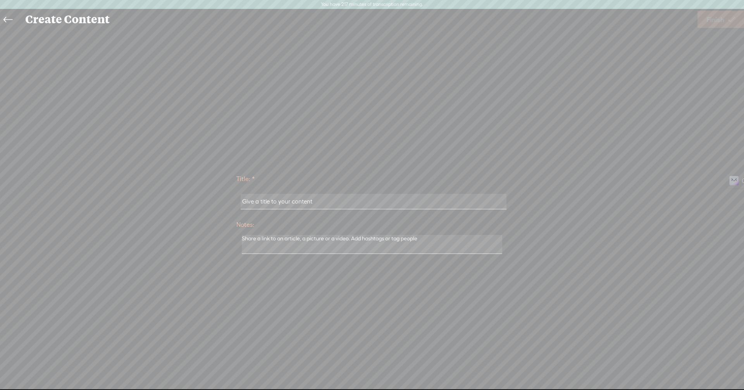
click at [320, 202] on input "text" at bounding box center [373, 201] width 265 height 15
click at [315, 198] on input "text" at bounding box center [373, 201] width 265 height 15
drag, startPoint x: 315, startPoint y: 198, endPoint x: 273, endPoint y: 201, distance: 41.6
click at [273, 201] on input "text" at bounding box center [373, 201] width 265 height 15
click at [270, 201] on input "text" at bounding box center [373, 201] width 265 height 15
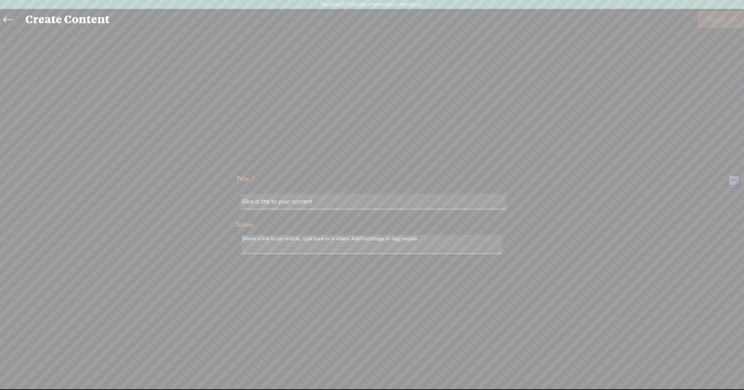
click at [270, 201] on input "text" at bounding box center [373, 201] width 265 height 15
drag, startPoint x: 270, startPoint y: 201, endPoint x: 256, endPoint y: 200, distance: 14.0
click at [261, 201] on input "text" at bounding box center [373, 201] width 265 height 15
click at [240, 203] on div at bounding box center [371, 201] width 271 height 24
click at [246, 200] on input "text" at bounding box center [373, 201] width 265 height 15
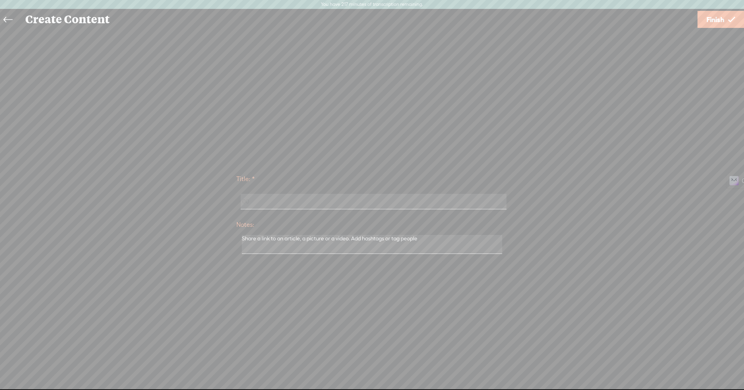
type input "0"
paste input "What makes the [DEMOGRAPHIC_DATA] ancient biographies?"
type input "002 What makes the [DEMOGRAPHIC_DATA] ancient biographies?"
click at [719, 18] on span "Finish" at bounding box center [715, 20] width 18 height 20
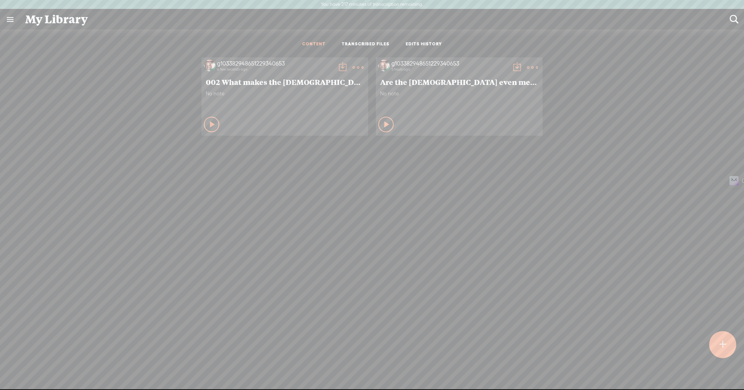
click at [337, 65] on t at bounding box center [342, 67] width 11 height 11
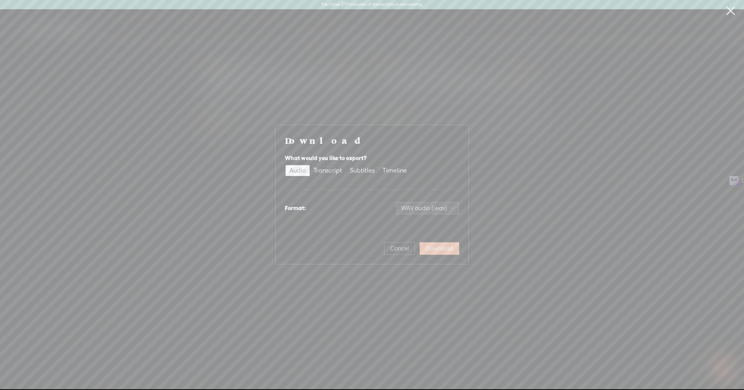
click at [442, 250] on span "Download" at bounding box center [439, 248] width 27 height 8
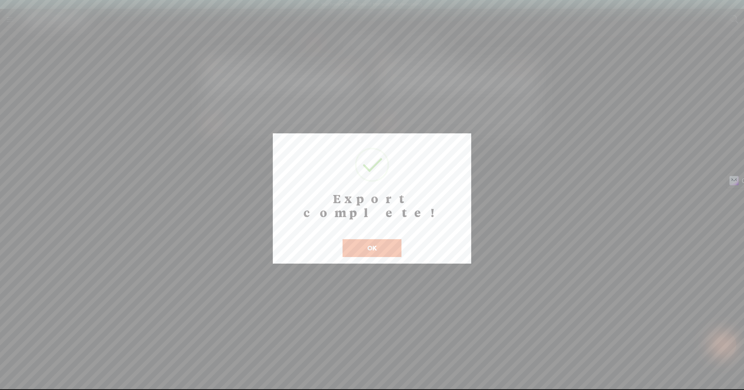
click at [378, 239] on button "OK" at bounding box center [371, 248] width 59 height 18
